Goal: Task Accomplishment & Management: Manage account settings

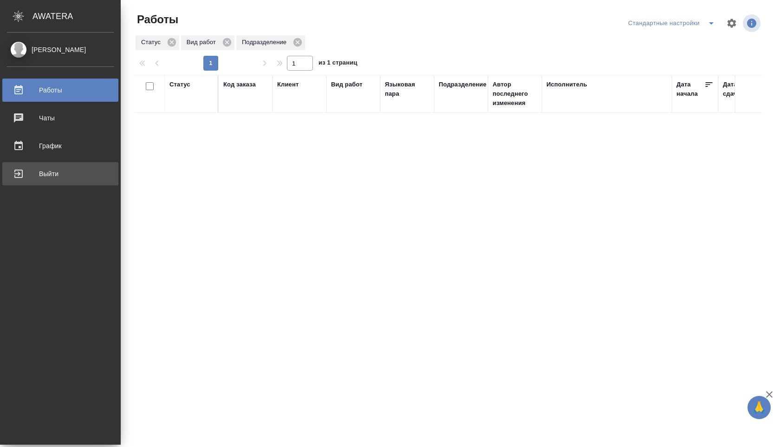
click at [58, 171] on div "Выйти" at bounding box center [60, 174] width 107 height 14
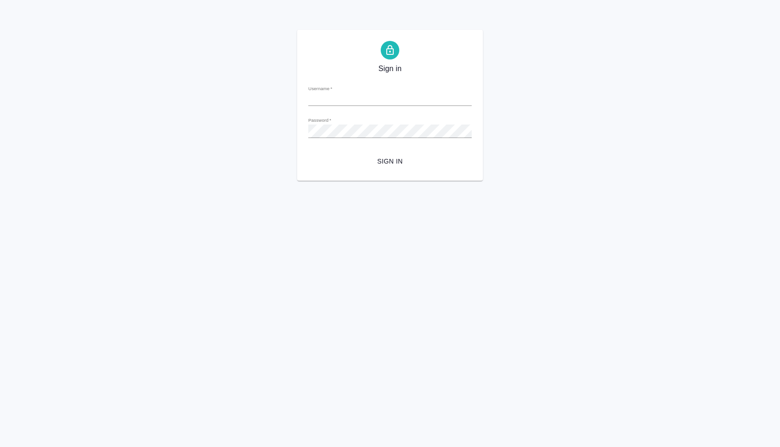
type input "a.shuvalova@awatera.com"
click at [390, 165] on span "Sign in" at bounding box center [390, 162] width 149 height 12
